Goal: Find contact information: Obtain details needed to contact an individual or organization

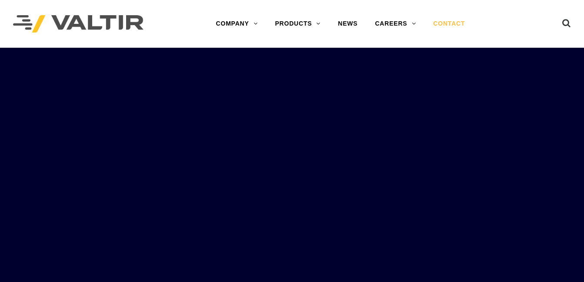
click at [453, 22] on link "CONTACT" at bounding box center [448, 23] width 49 height 17
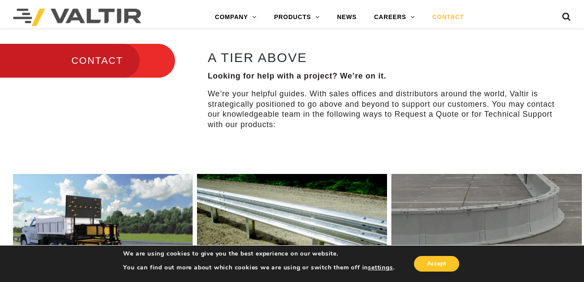
scroll to position [282, 0]
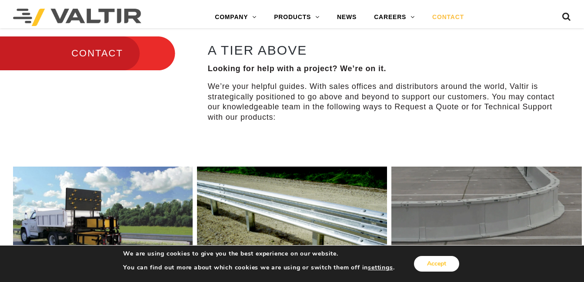
click at [439, 264] on button "Accept" at bounding box center [436, 264] width 45 height 16
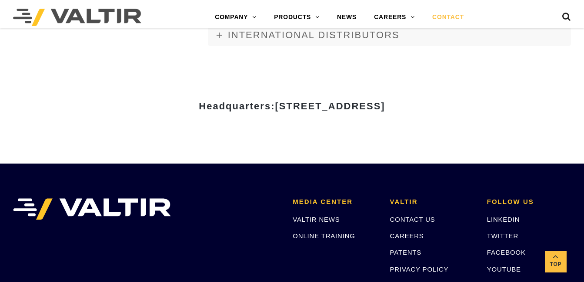
scroll to position [1089, 0]
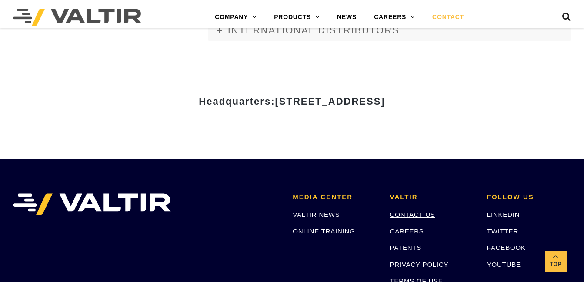
click at [397, 218] on link "CONTACT US" at bounding box center [412, 214] width 45 height 7
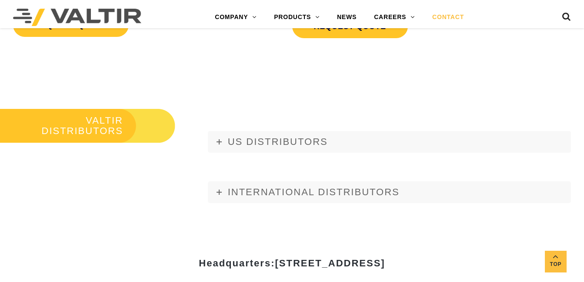
scroll to position [979, 0]
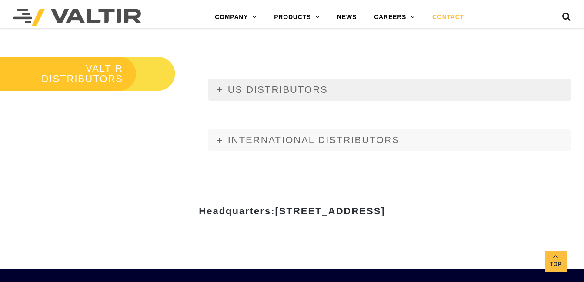
click at [306, 85] on span "US DISTRIBUTORS" at bounding box center [278, 89] width 100 height 11
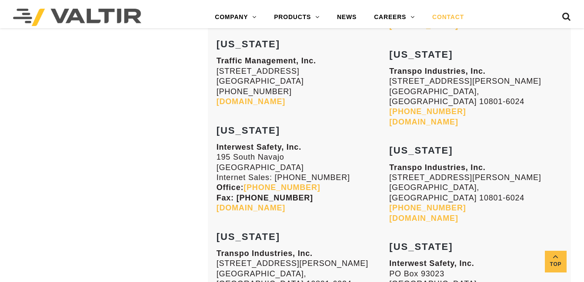
scroll to position [1438, 0]
